Goal: Task Accomplishment & Management: Use online tool/utility

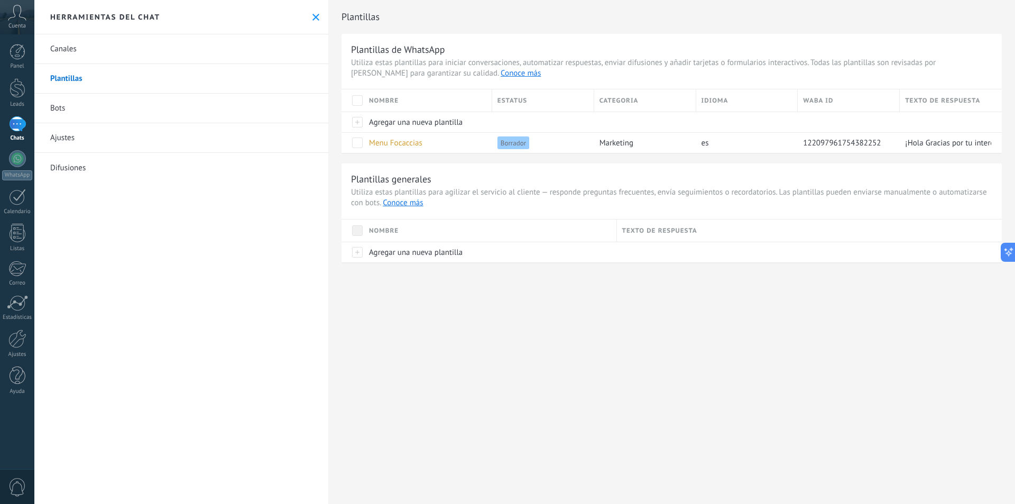
click at [173, 117] on link "Bots" at bounding box center [181, 109] width 294 height 30
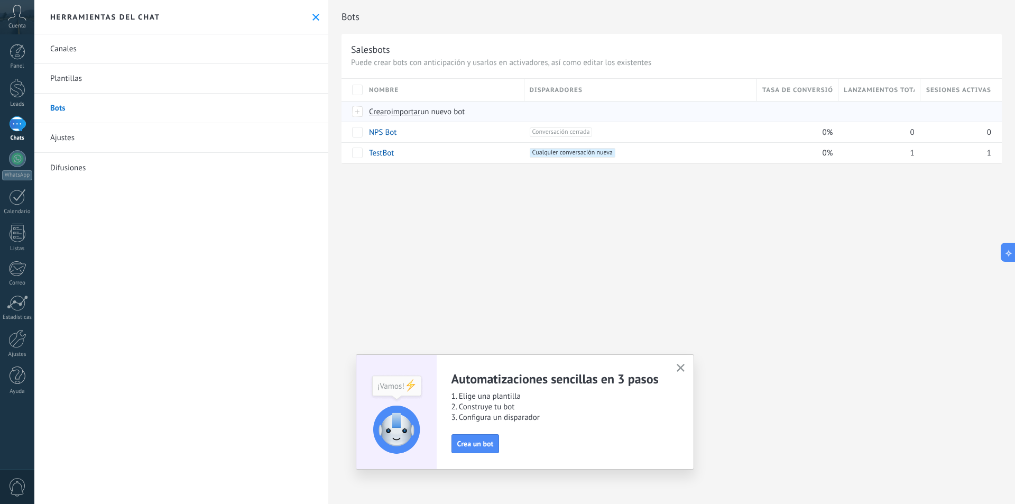
click at [375, 108] on span "Crear" at bounding box center [378, 112] width 18 height 10
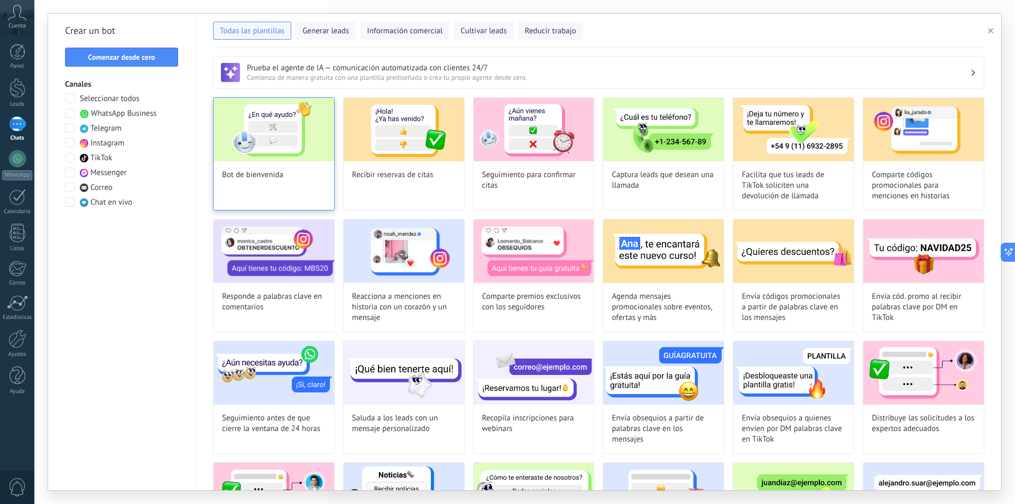
click at [316, 125] on img at bounding box center [274, 129] width 121 height 63
type input "**********"
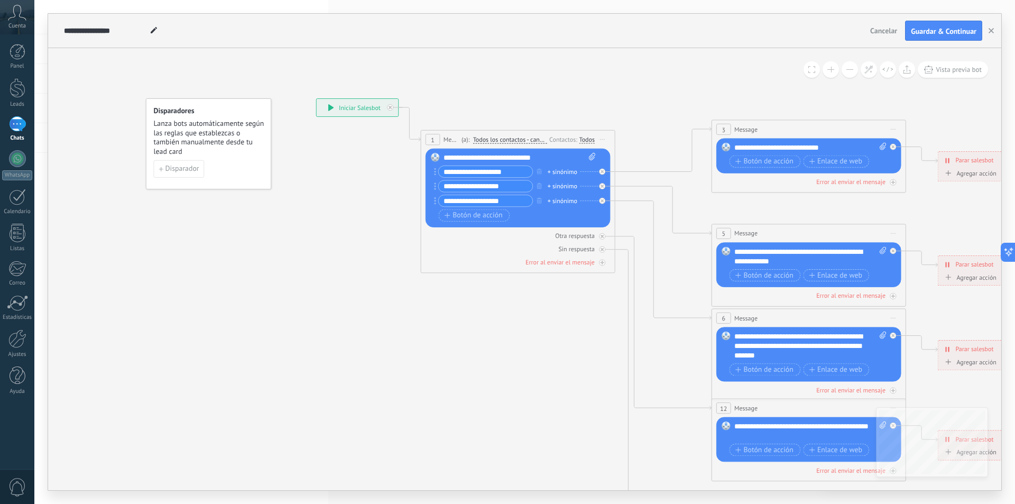
drag, startPoint x: 537, startPoint y: 360, endPoint x: 565, endPoint y: 328, distance: 42.3
click at [565, 329] on icon at bounding box center [831, 346] width 1516 height 982
click at [305, 42] on div "**********" at bounding box center [463, 31] width 805 height 34
click at [19, 157] on div at bounding box center [17, 158] width 17 height 17
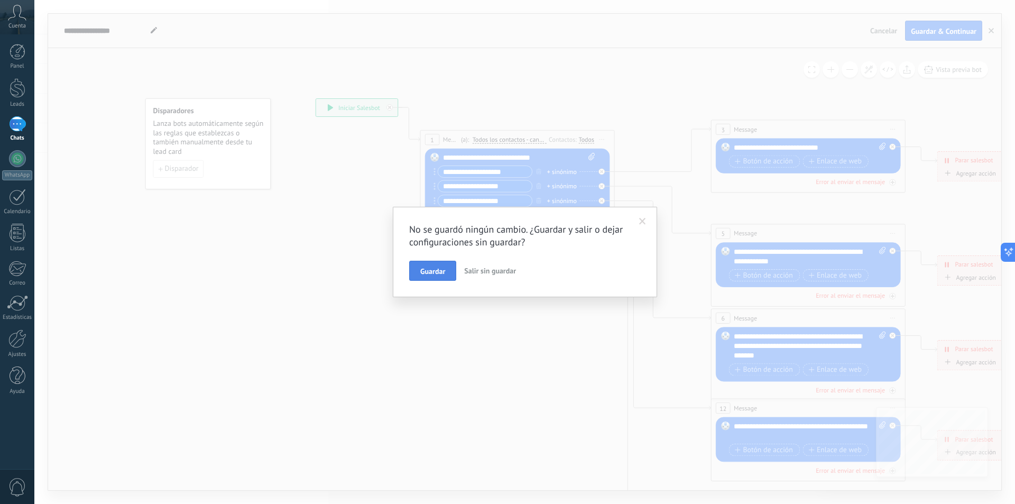
click at [423, 266] on button "Guardar" at bounding box center [432, 271] width 47 height 20
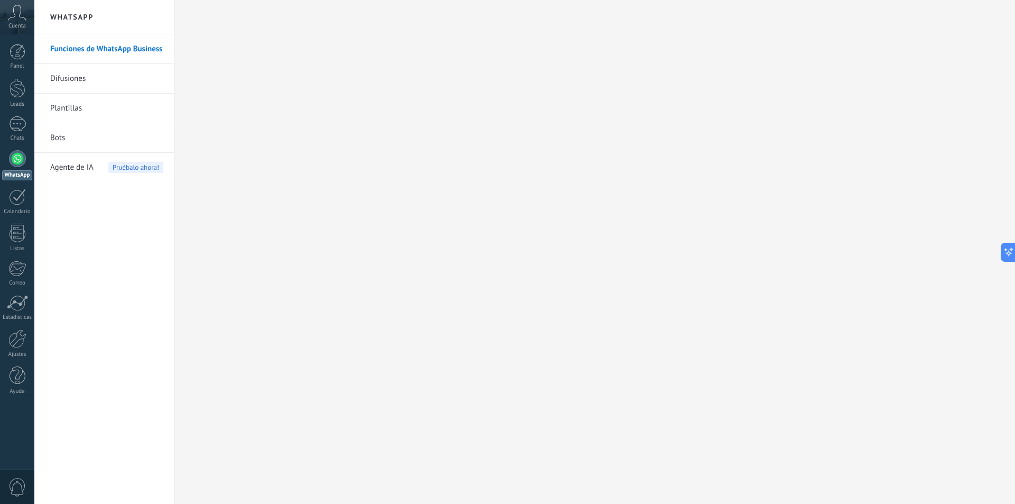
click at [82, 166] on span "Agente de IA" at bounding box center [71, 168] width 43 height 30
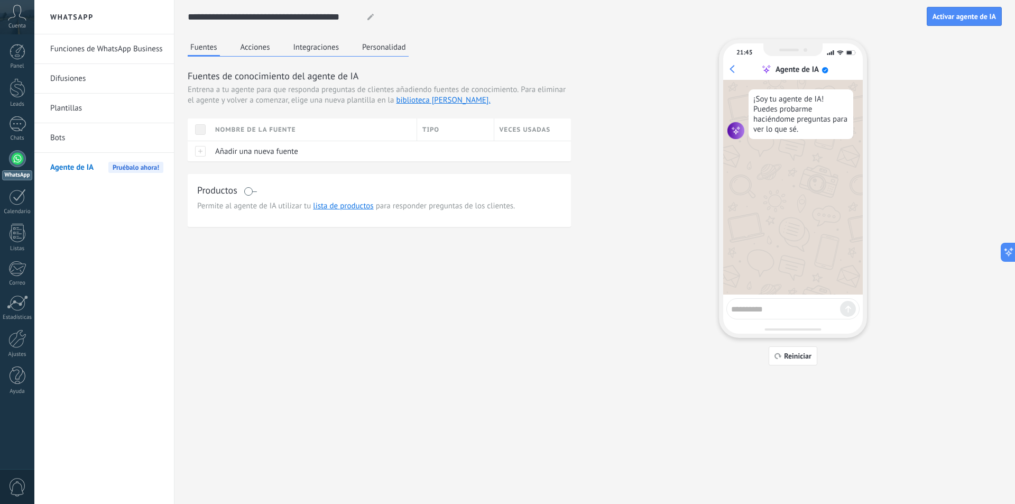
click at [317, 41] on button "Integraciones" at bounding box center [316, 47] width 51 height 16
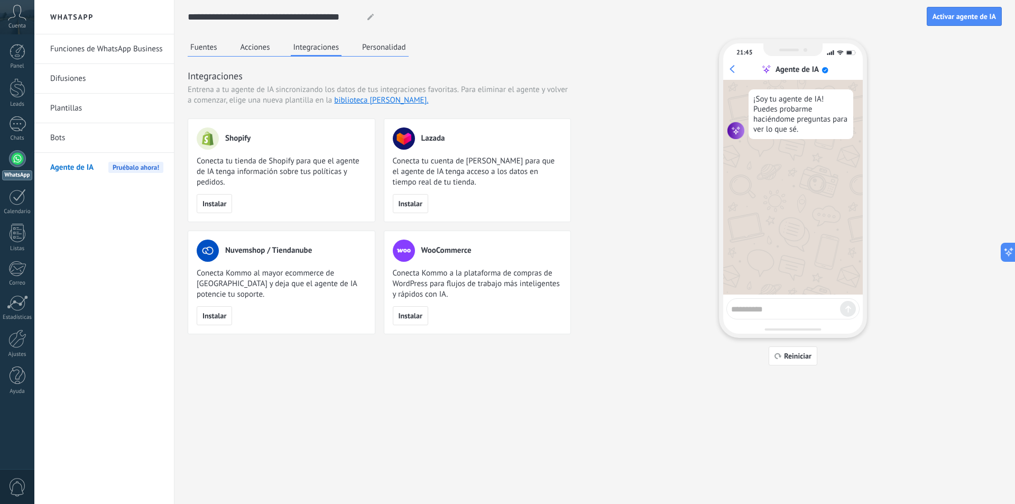
click at [211, 49] on button "Fuentes" at bounding box center [204, 47] width 32 height 16
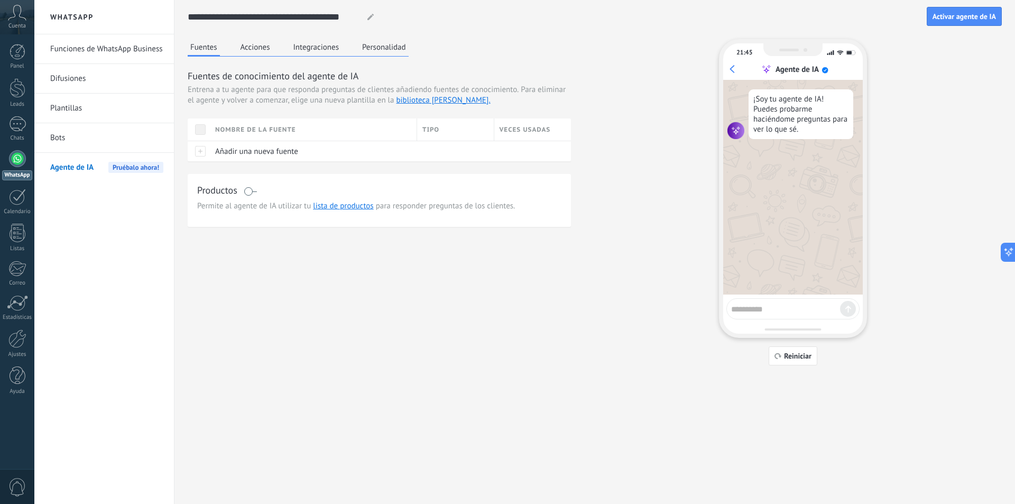
click at [102, 51] on link "Funciones de WhatsApp Business" at bounding box center [106, 49] width 113 height 30
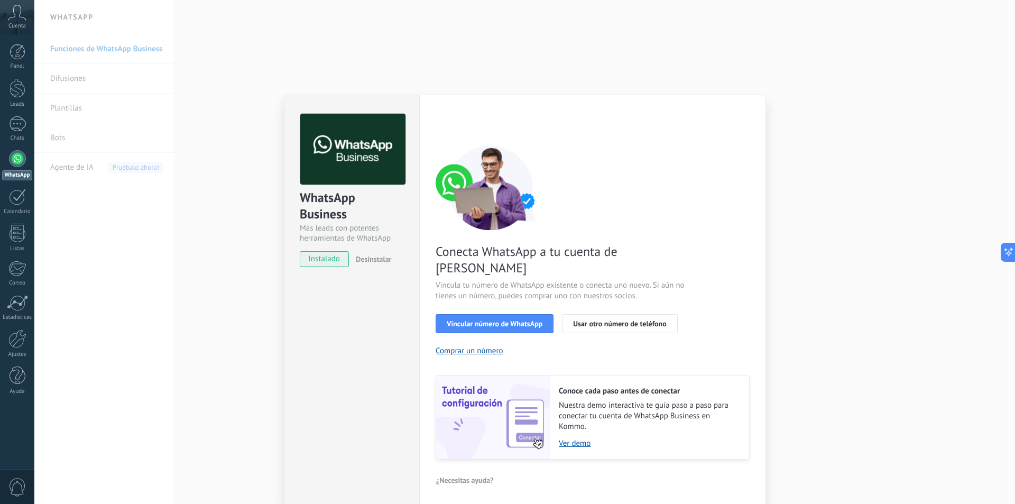
click at [318, 265] on span "instalado" at bounding box center [324, 259] width 48 height 16
click at [320, 250] on div "WhatsApp Business Más leads con potentes herramientas de WhatsApp instalado Des…" at bounding box center [351, 185] width 135 height 180
drag, startPoint x: 338, startPoint y: 263, endPoint x: 345, endPoint y: 265, distance: 6.7
click at [341, 263] on span "instalado" at bounding box center [324, 259] width 48 height 16
click at [473, 314] on button "Vincular número de WhatsApp" at bounding box center [495, 323] width 118 height 19
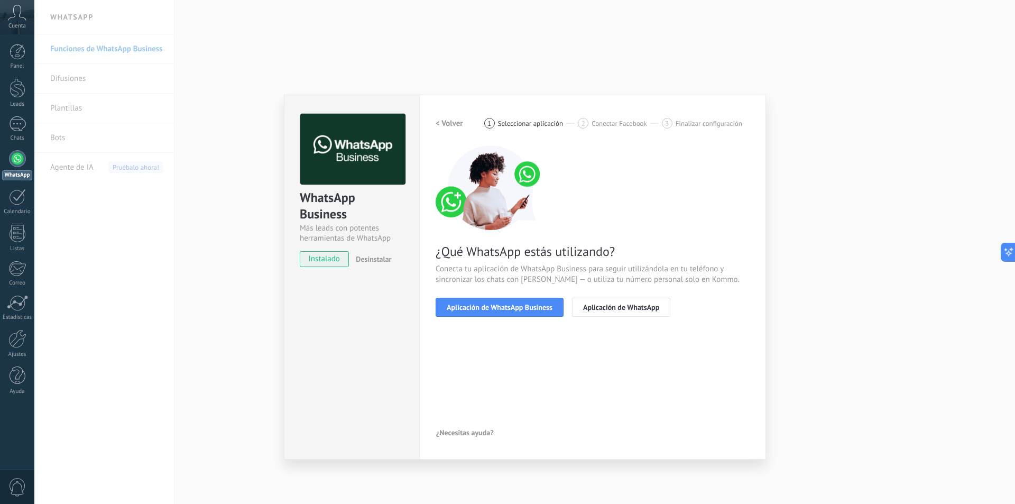
click at [473, 301] on button "Aplicación de WhatsApp Business" at bounding box center [500, 307] width 128 height 19
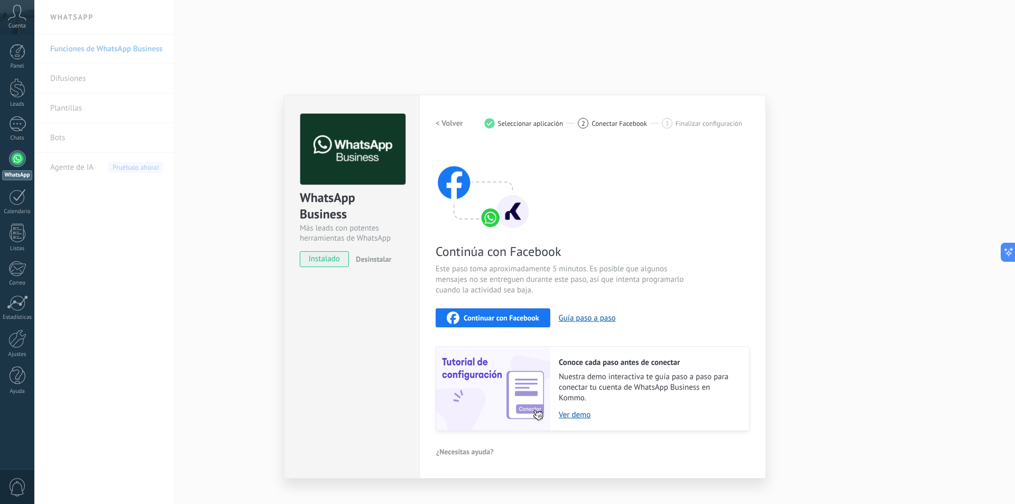
click at [490, 317] on span "Continuar con Facebook" at bounding box center [502, 317] width 76 height 7
